Goal: Task Accomplishment & Management: Manage account settings

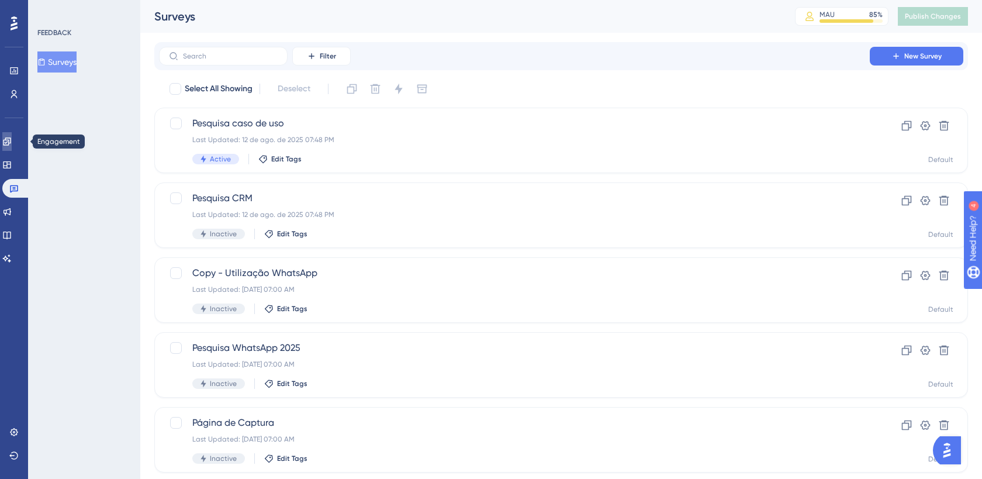
click at [0, 0] on link at bounding box center [0, 0] width 0 height 0
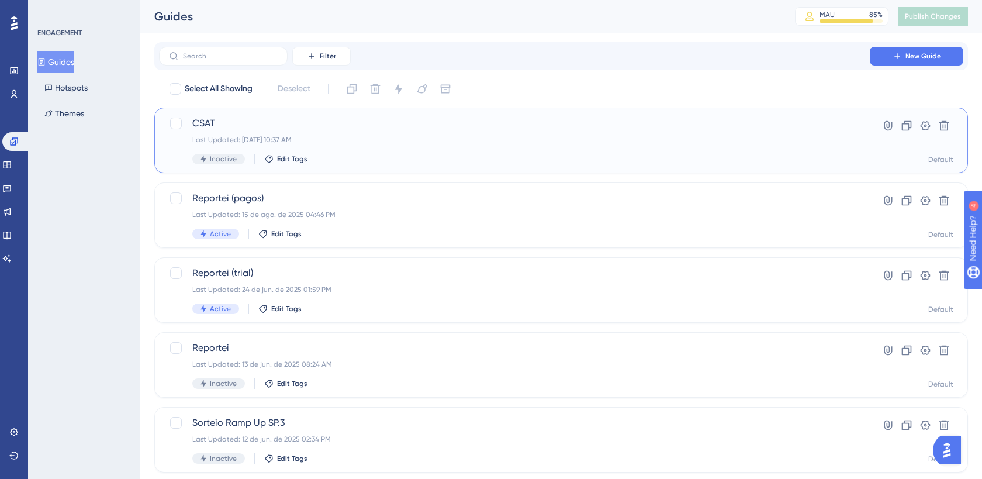
click at [283, 129] on span "CSAT" at bounding box center [514, 123] width 644 height 14
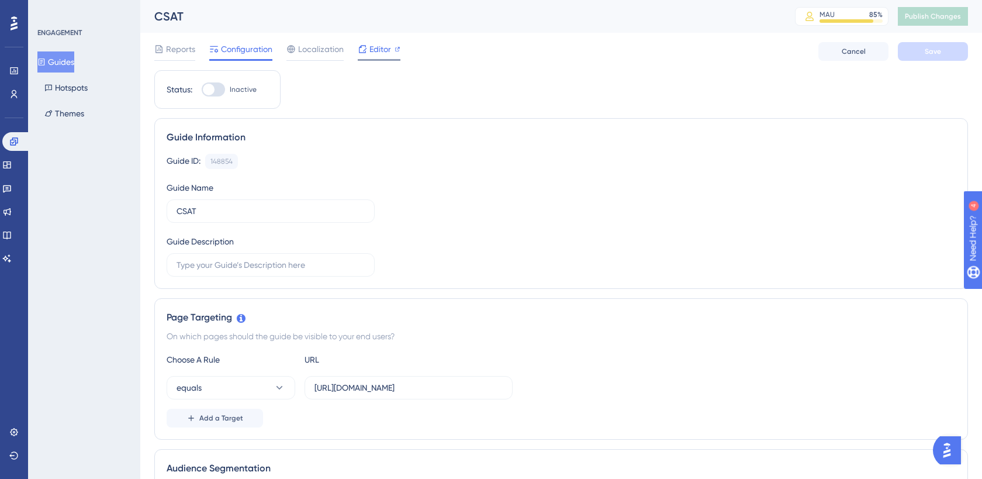
click at [373, 47] on span "Editor" at bounding box center [381, 49] width 22 height 14
click at [11, 461] on button at bounding box center [13, 455] width 9 height 19
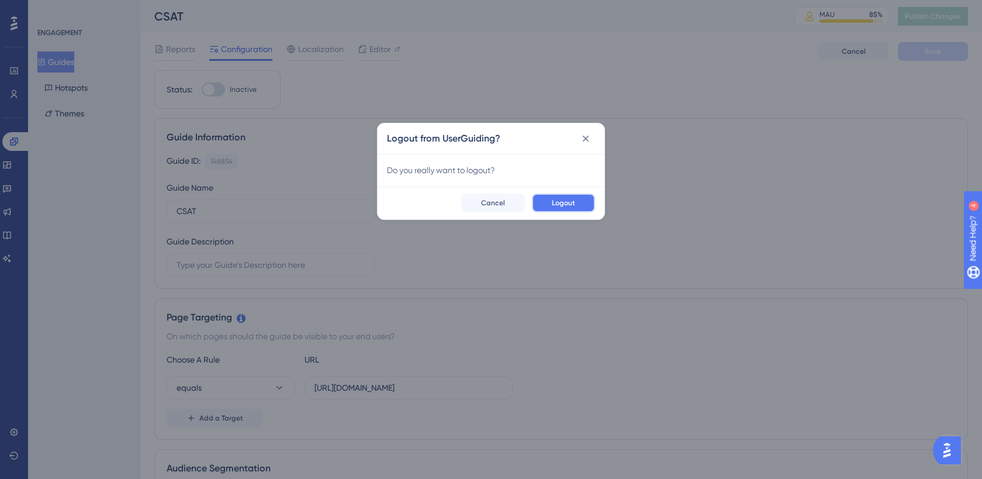
click at [543, 202] on button "Logout" at bounding box center [563, 203] width 63 height 19
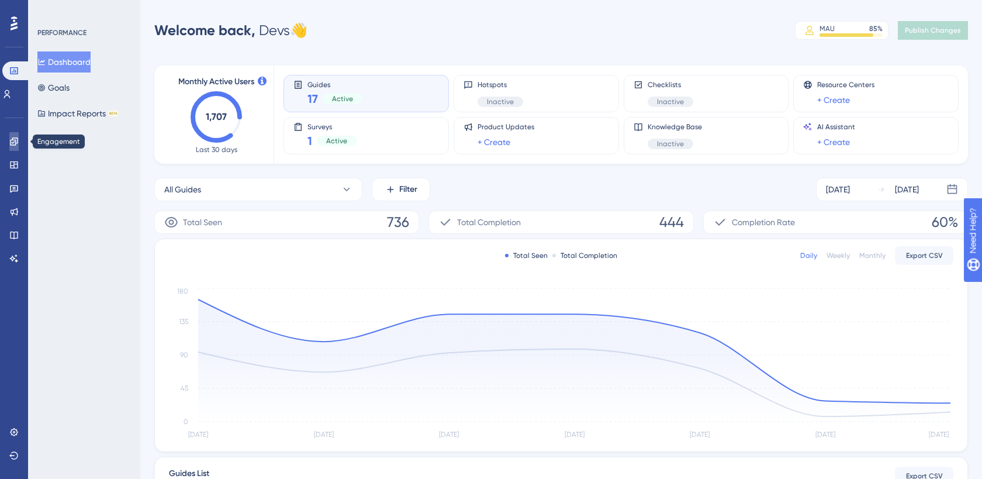
click at [0, 0] on link at bounding box center [0, 0] width 0 height 0
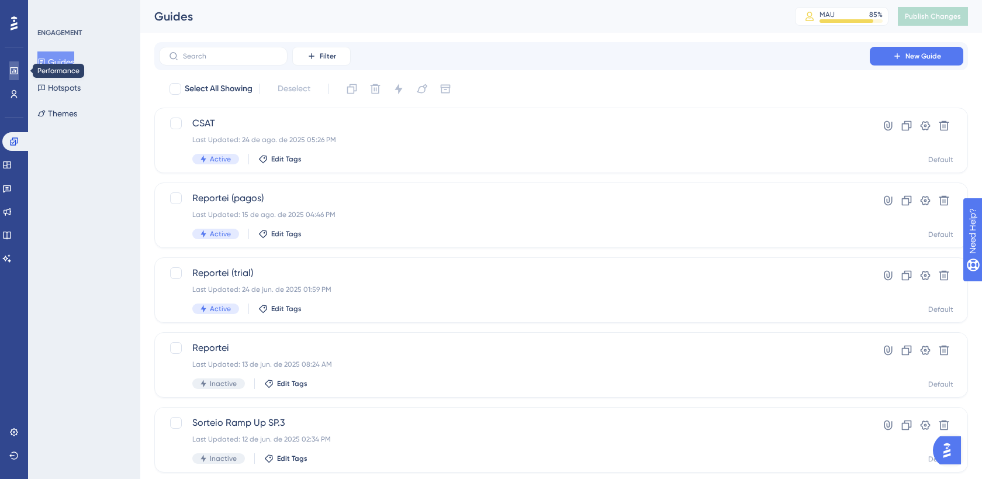
click at [0, 0] on link at bounding box center [0, 0] width 0 height 0
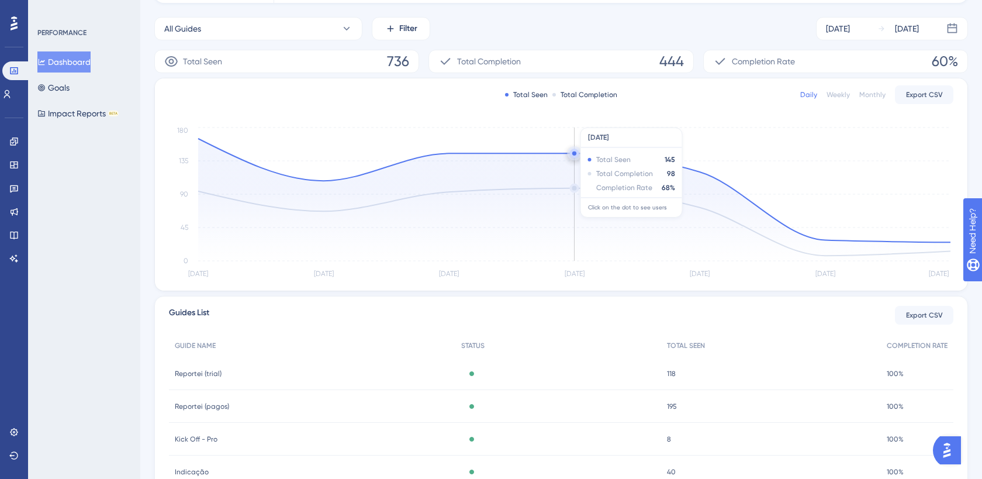
scroll to position [278, 0]
